Goal: Task Accomplishment & Management: Manage account settings

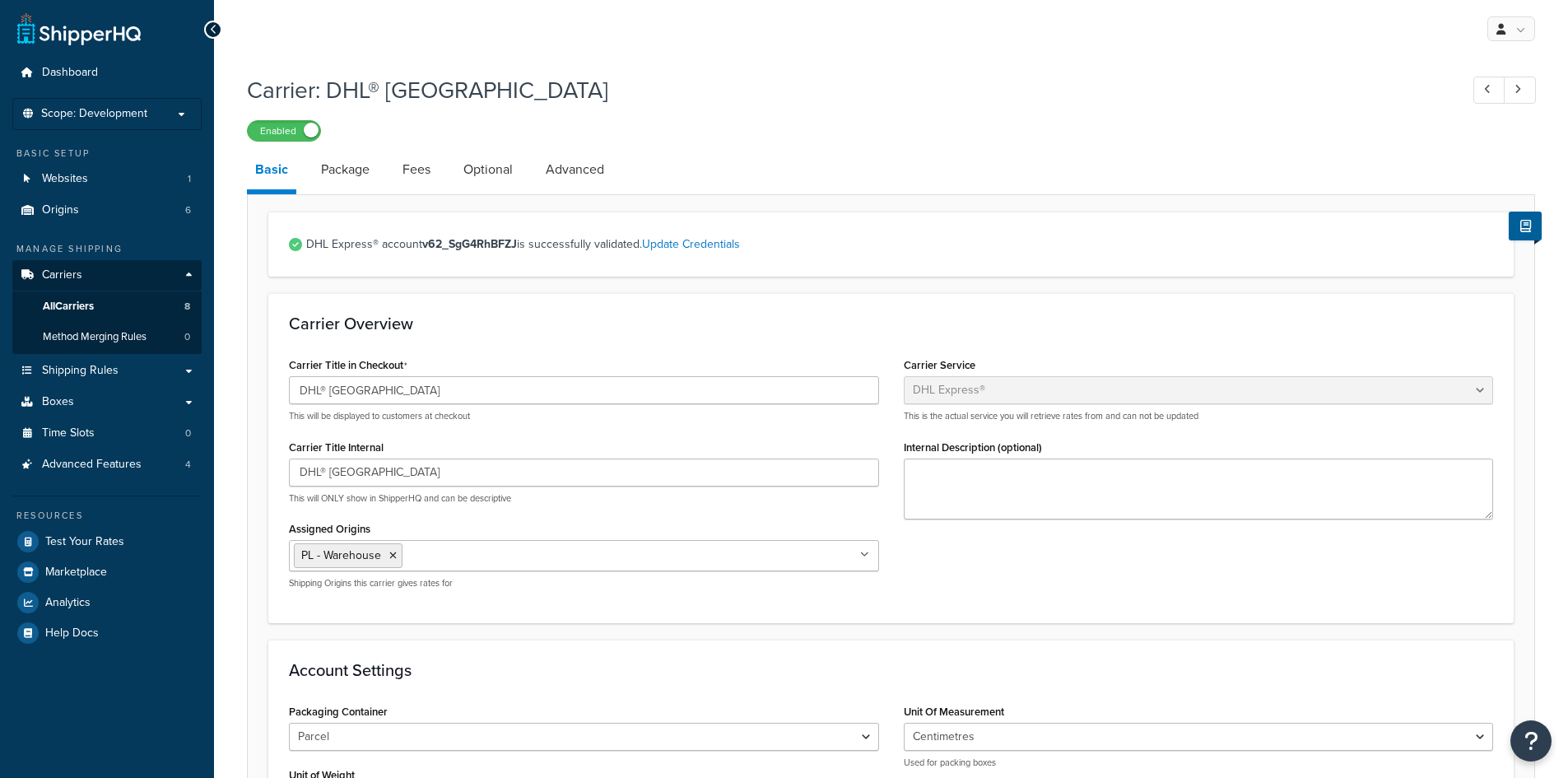
select select "dhl"
select select "kg"
select select "CM"
click at [73, 309] on span "All Carriers" at bounding box center [69, 306] width 51 height 14
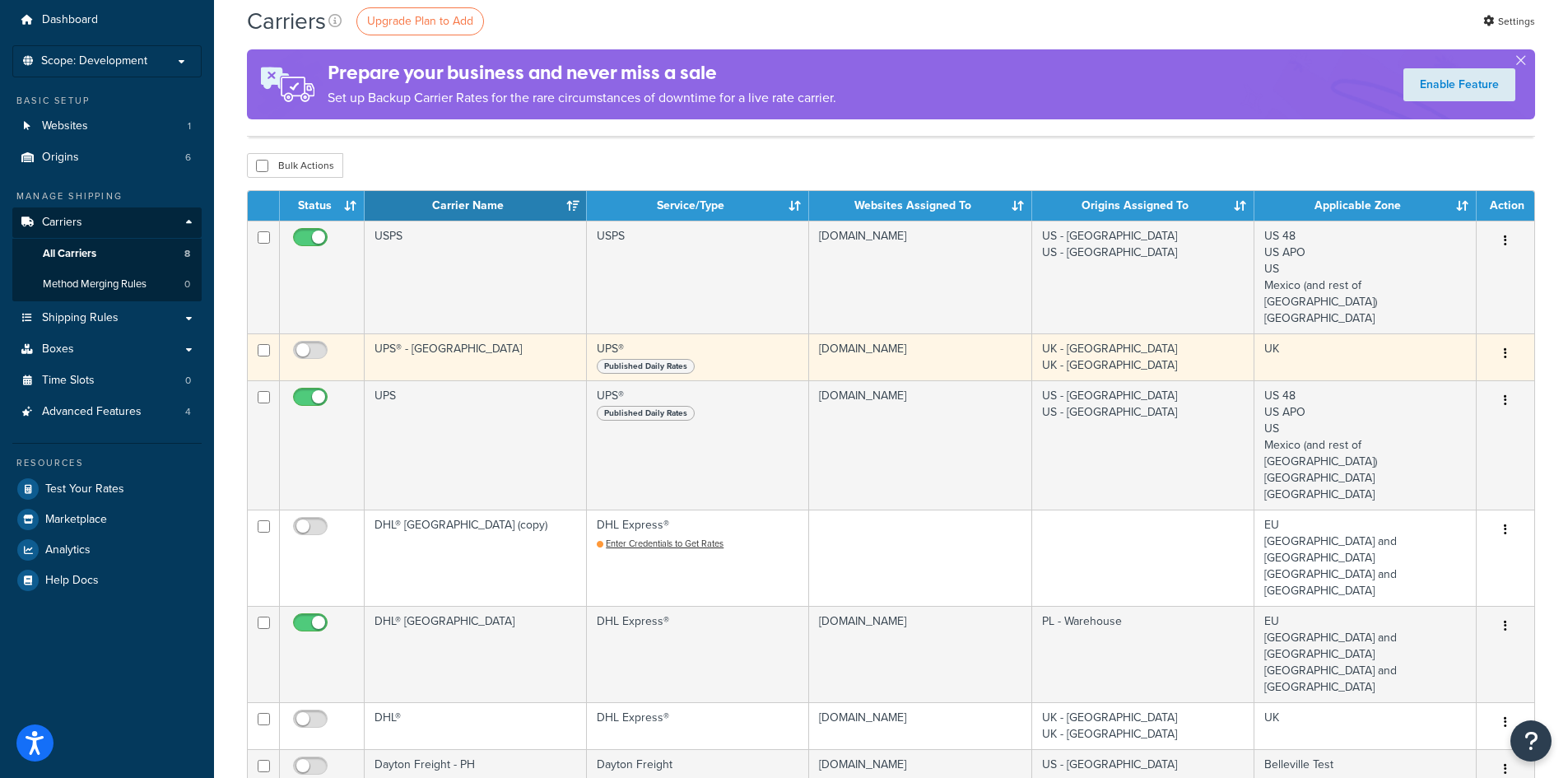
scroll to position [82, 0]
